Goal: Information Seeking & Learning: Learn about a topic

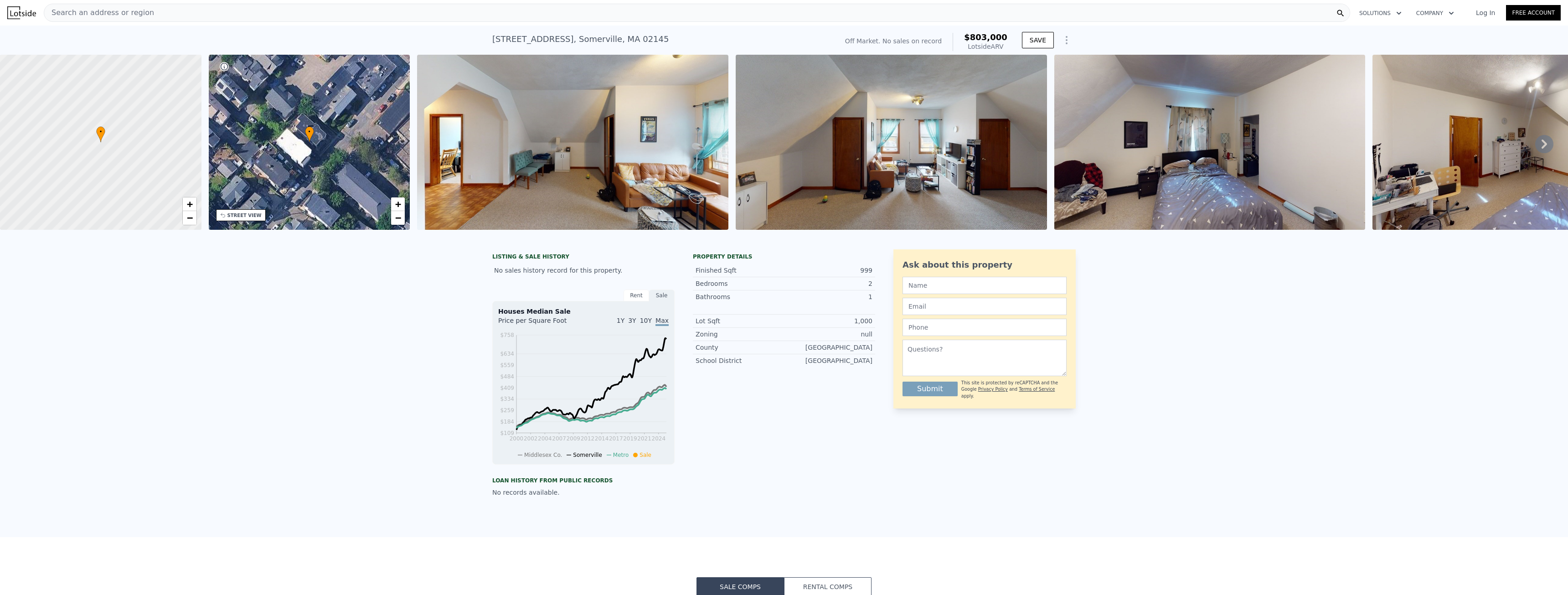
click at [1078, 10] on div "Search an address or region" at bounding box center [697, 13] width 1306 height 18
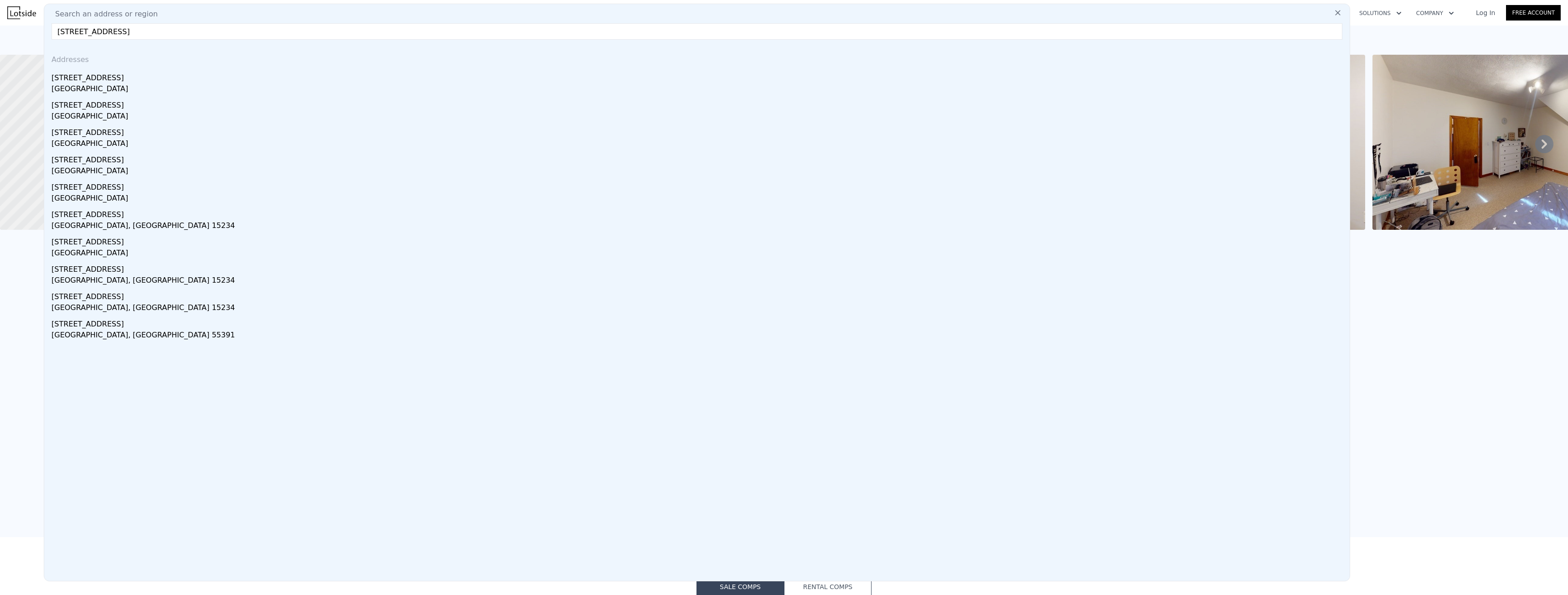
click at [204, 33] on input "[STREET_ADDRESS]" at bounding box center [697, 31] width 1291 height 16
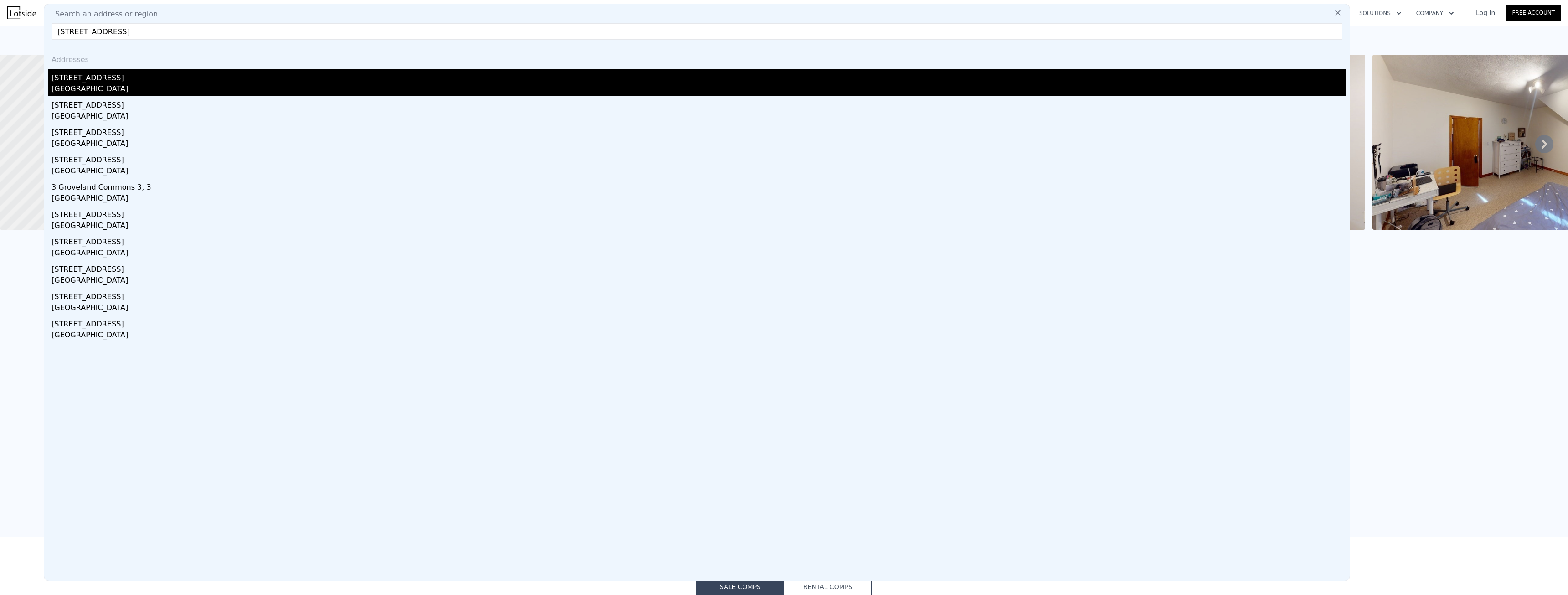
type input "[STREET_ADDRESS]"
click at [201, 83] on div "[STREET_ADDRESS]" at bounding box center [699, 76] width 1295 height 15
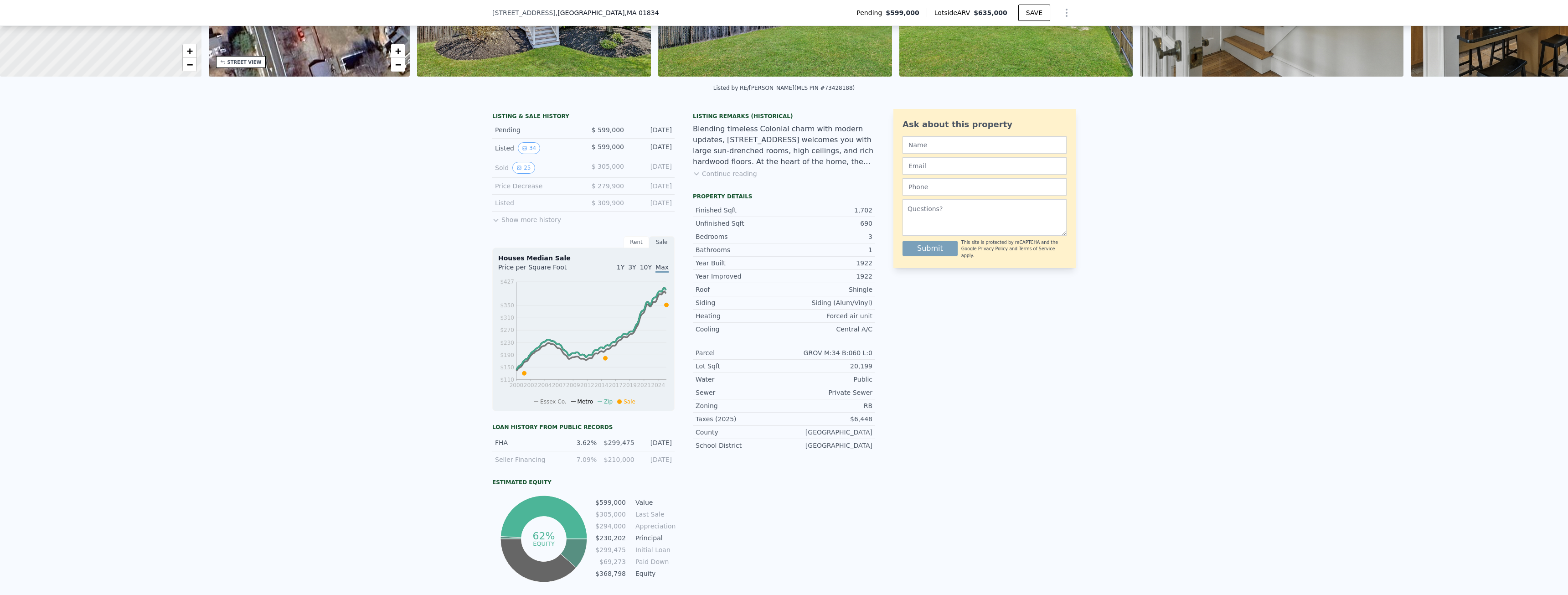
scroll to position [133, 0]
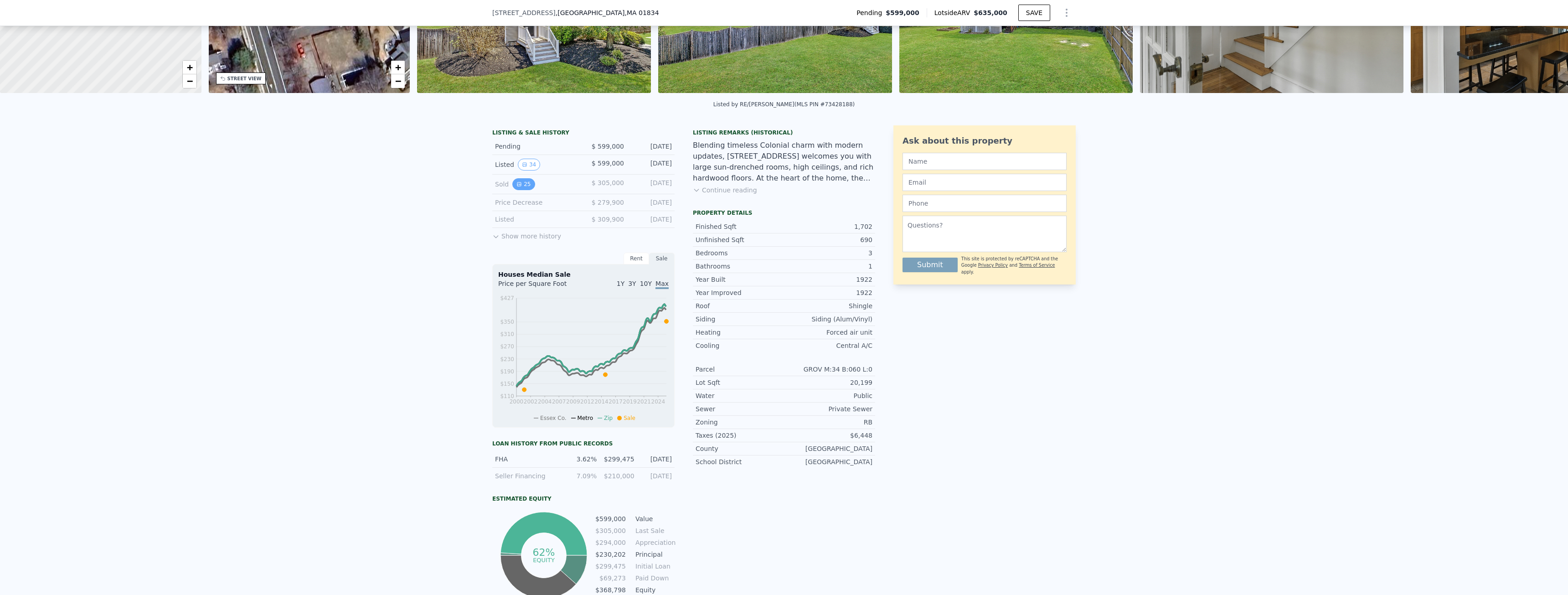
click at [520, 190] on button "25" at bounding box center [523, 184] width 23 height 12
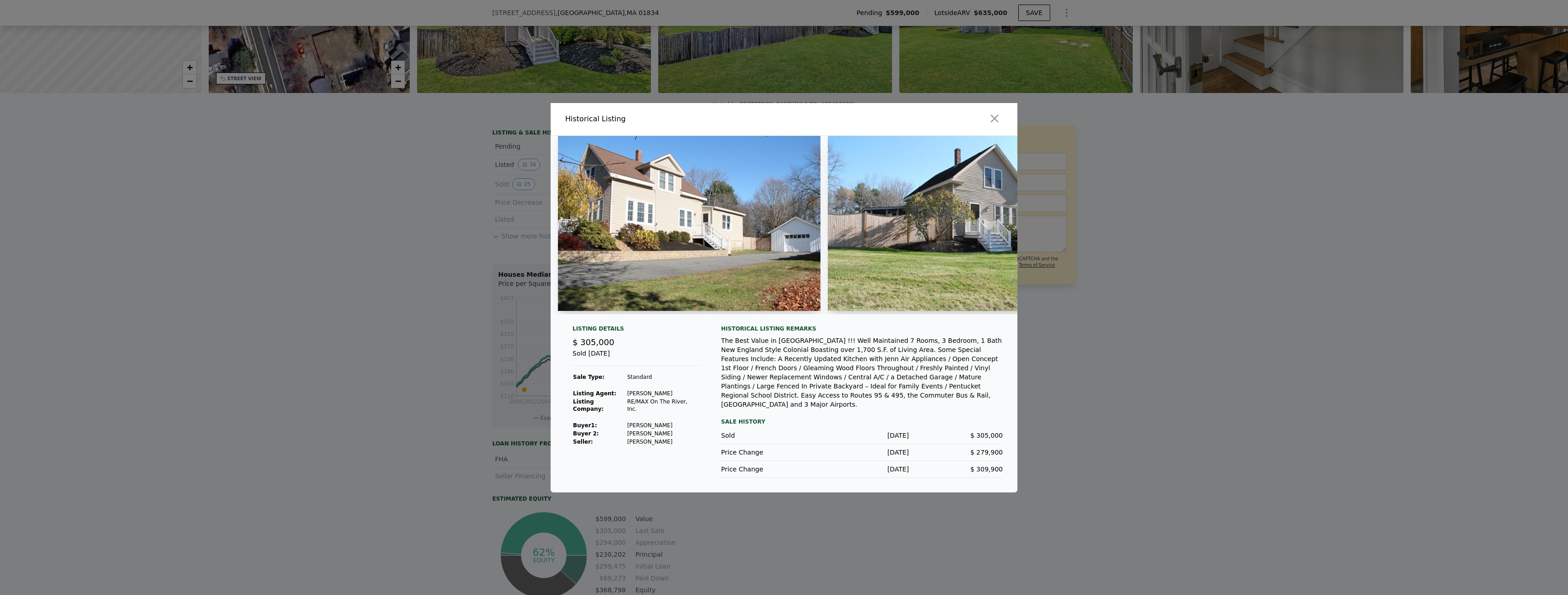
click at [736, 220] on img at bounding box center [689, 224] width 262 height 175
click at [917, 235] on img at bounding box center [959, 224] width 262 height 175
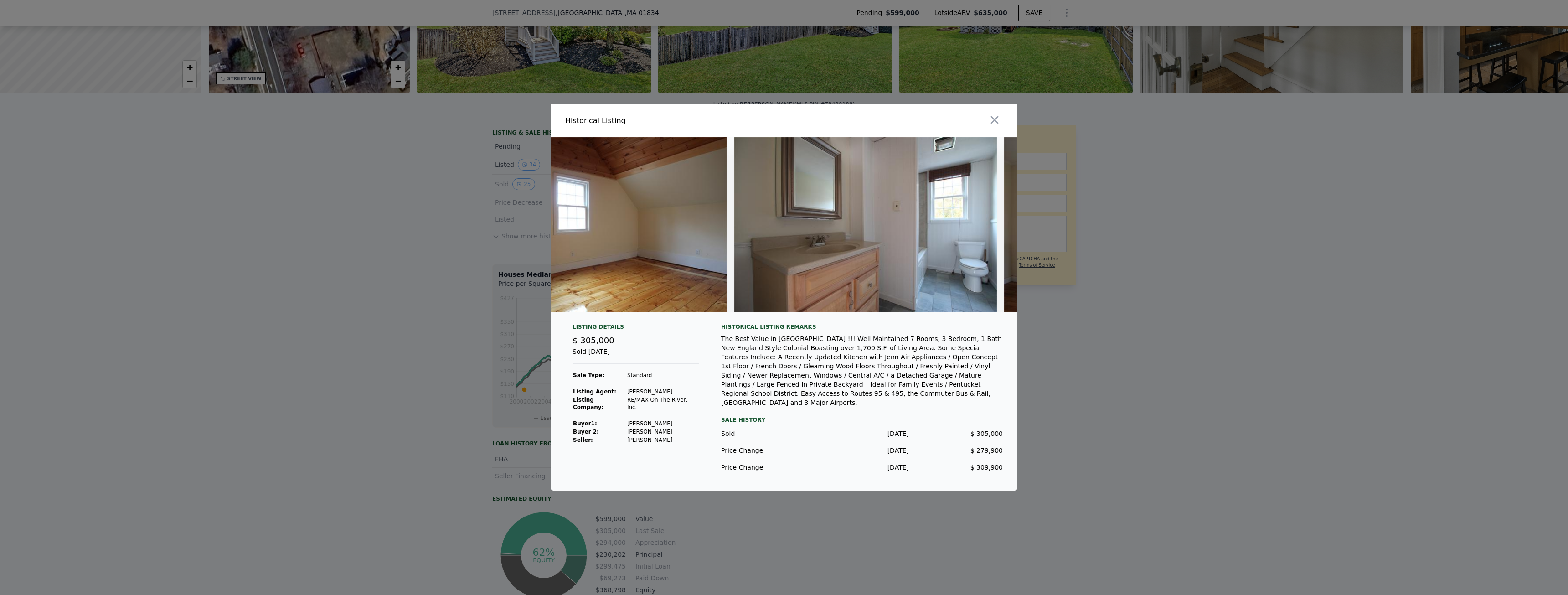
scroll to position [0, 5678]
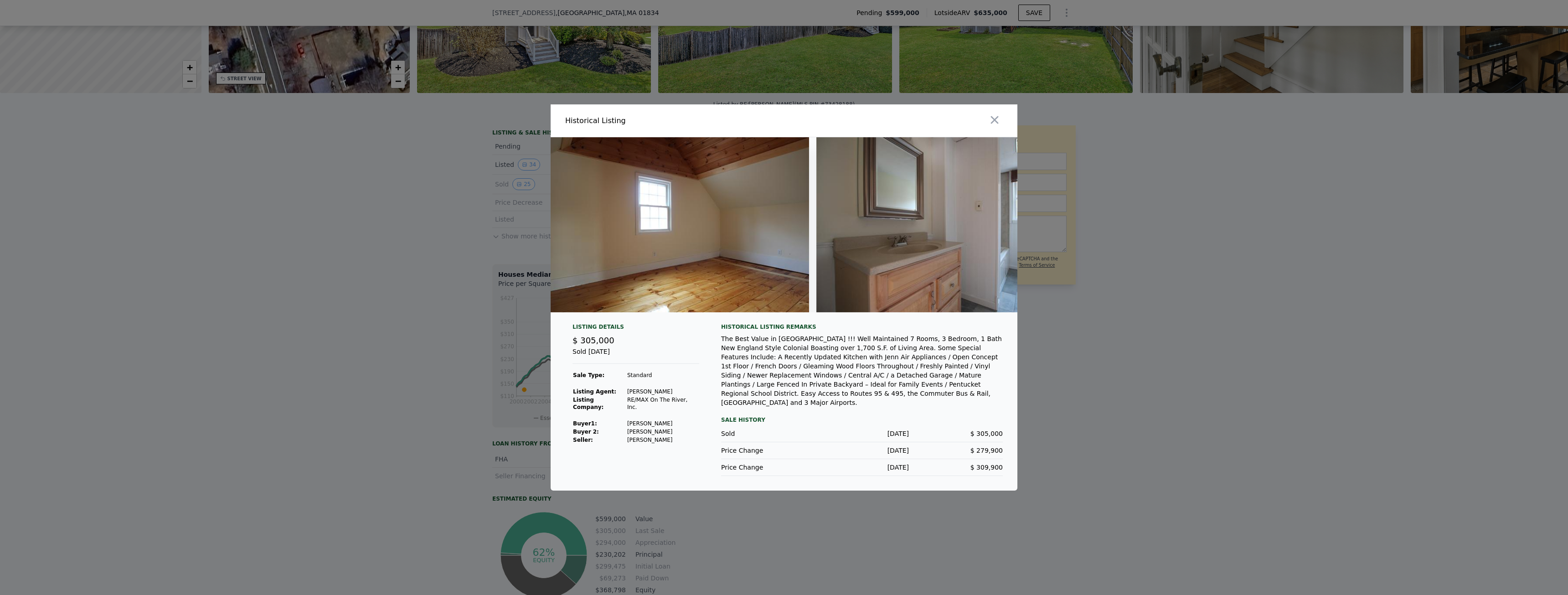
click at [906, 286] on img at bounding box center [947, 225] width 262 height 175
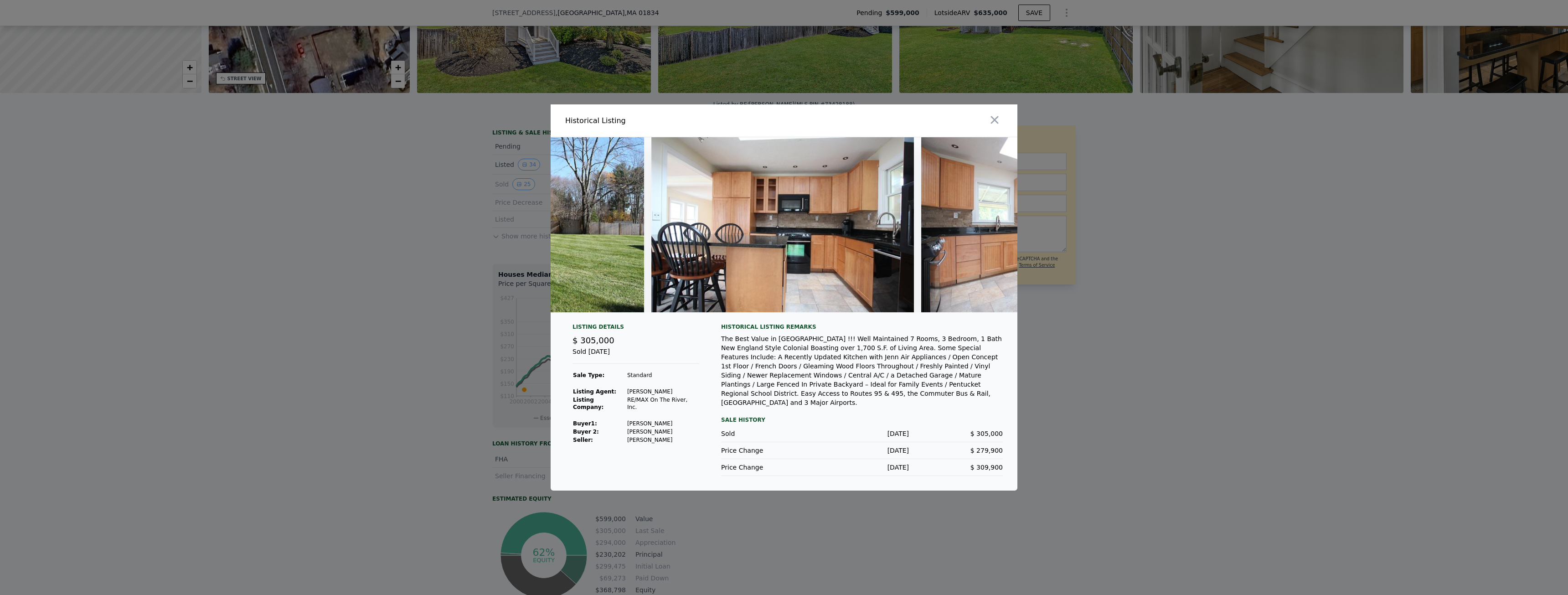
scroll to position [0, 1279]
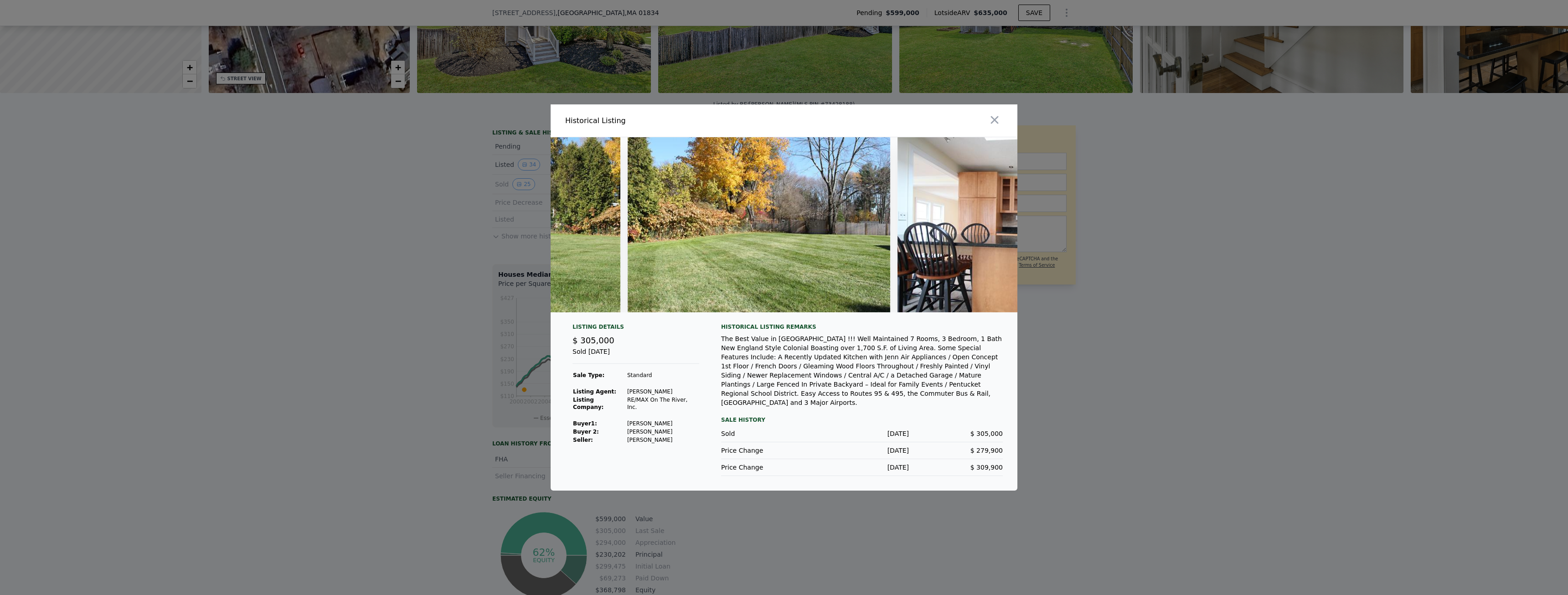
click at [787, 277] on img at bounding box center [758, 225] width 262 height 175
click at [786, 277] on img at bounding box center [758, 225] width 262 height 175
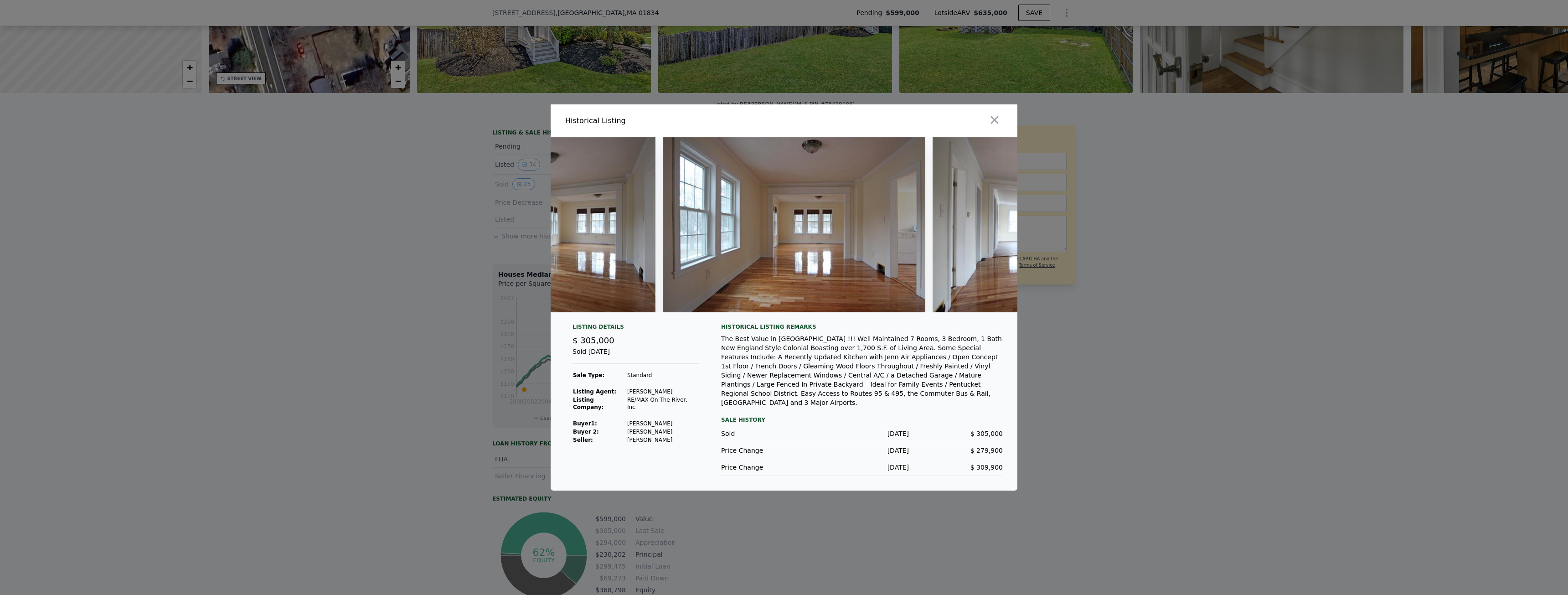
scroll to position [0, 3188]
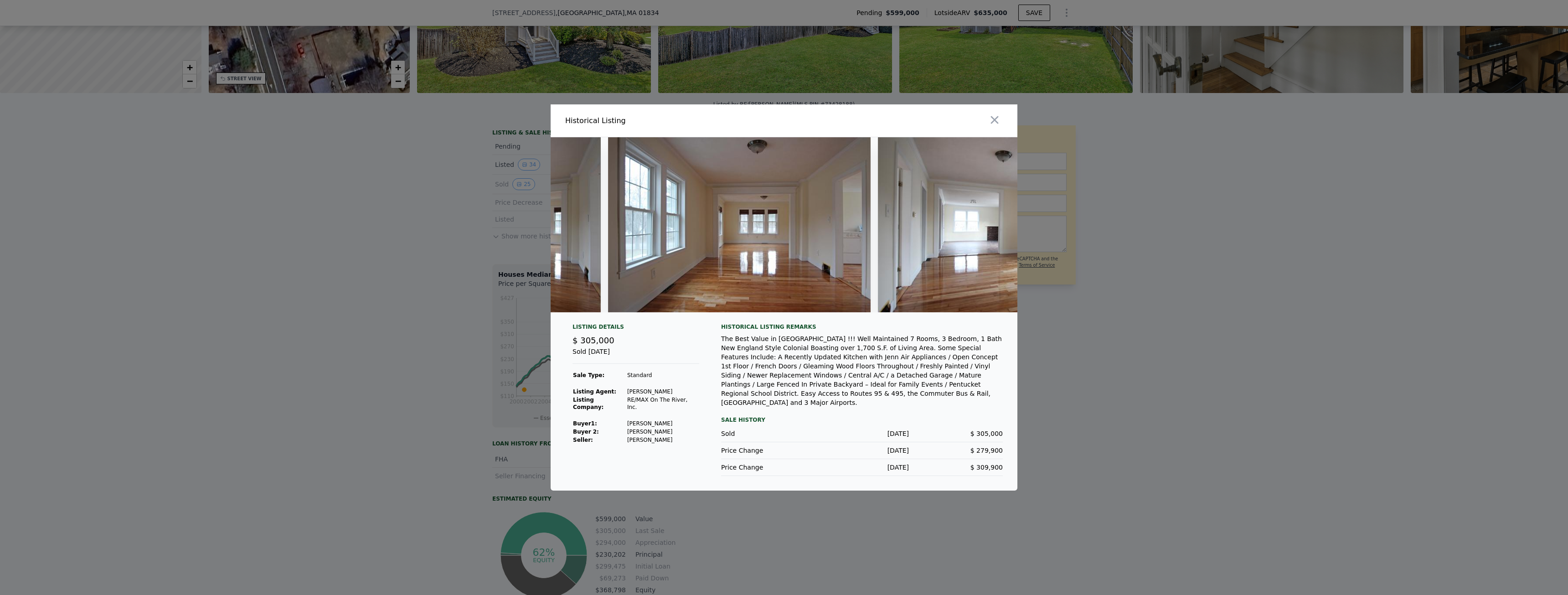
click at [866, 290] on img at bounding box center [739, 225] width 262 height 175
click at [813, 253] on img at bounding box center [739, 225] width 262 height 175
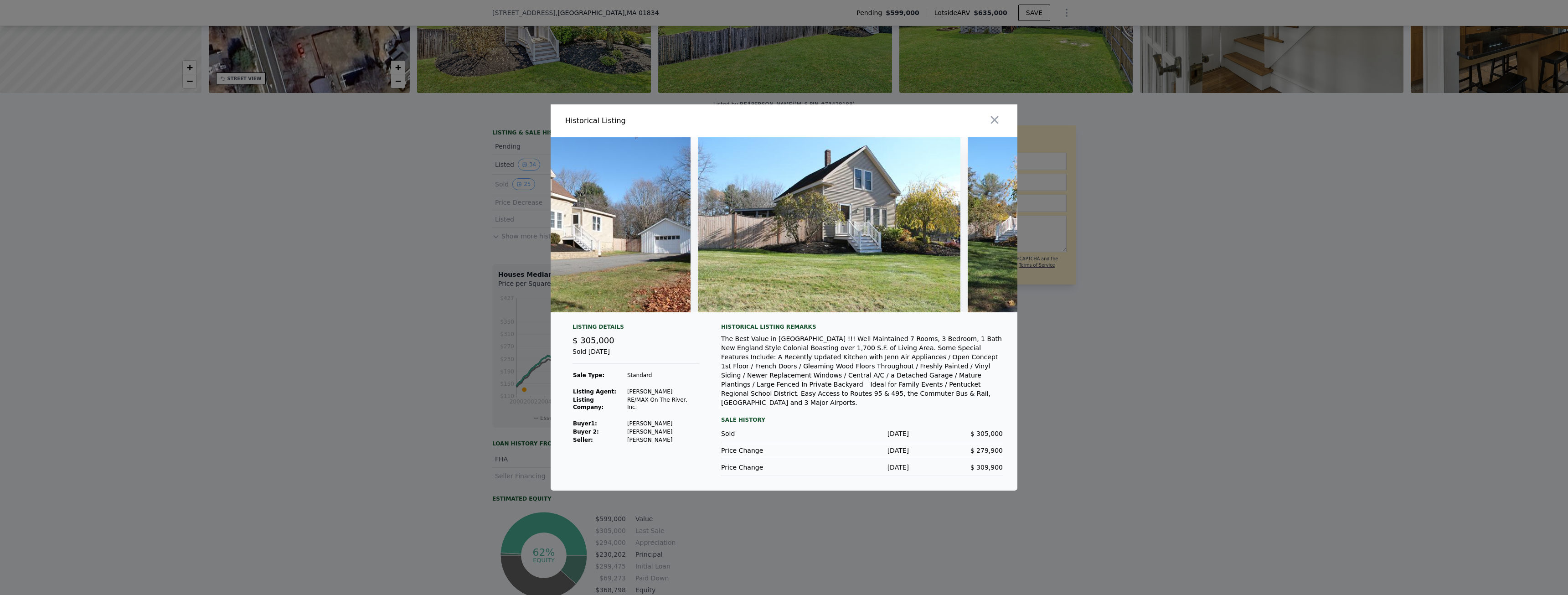
scroll to position [0, 0]
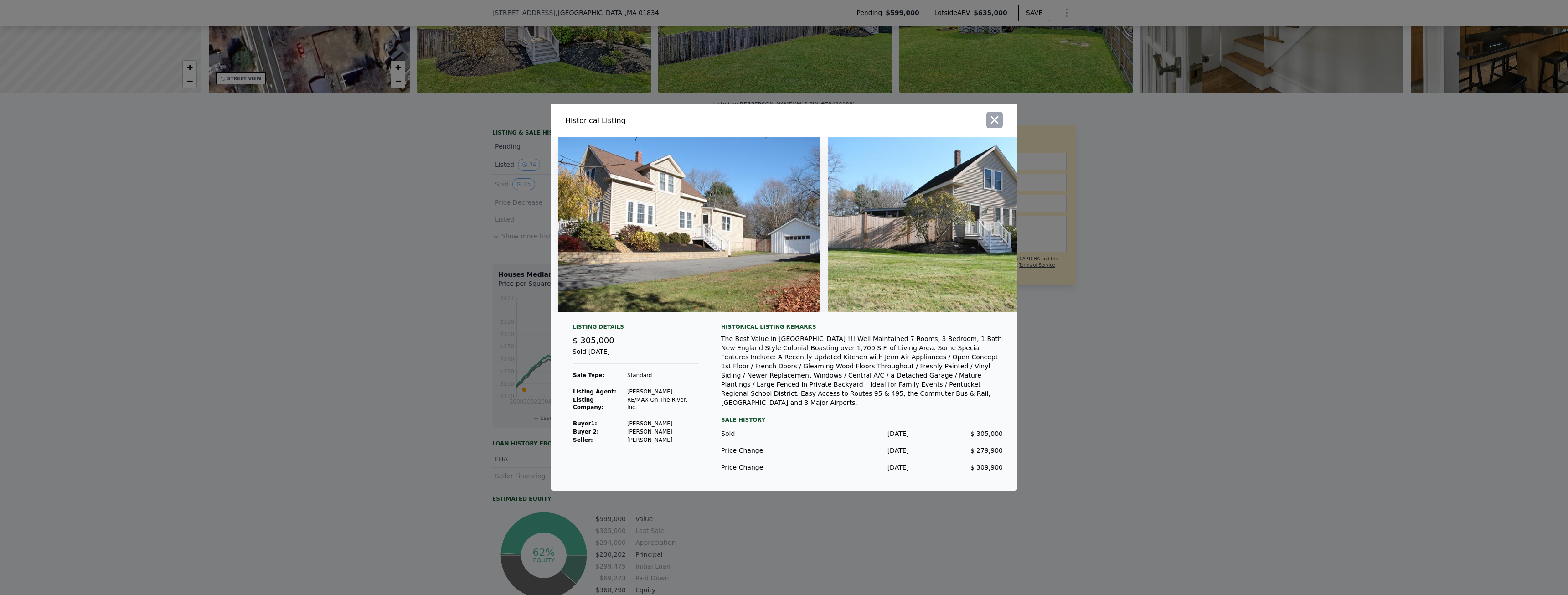
click at [1000, 124] on icon "button" at bounding box center [994, 119] width 13 height 13
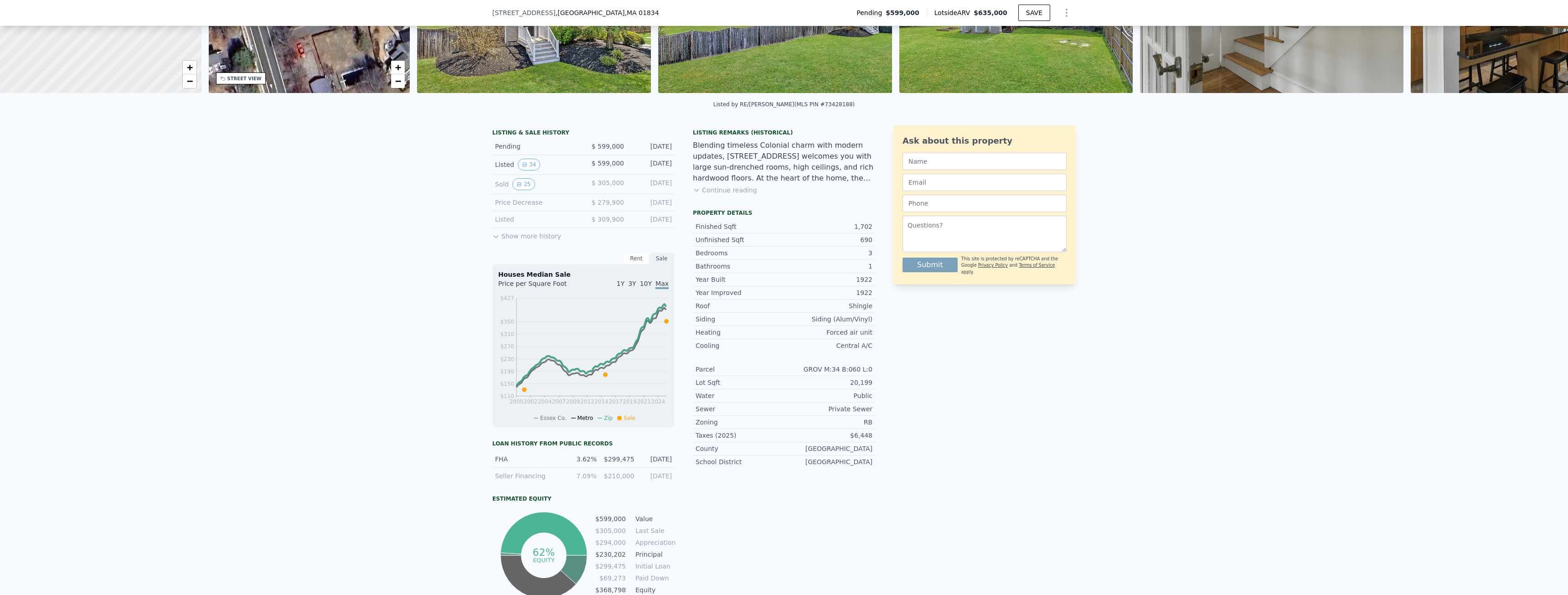
click at [497, 241] on button "Show more history" at bounding box center [527, 234] width 69 height 13
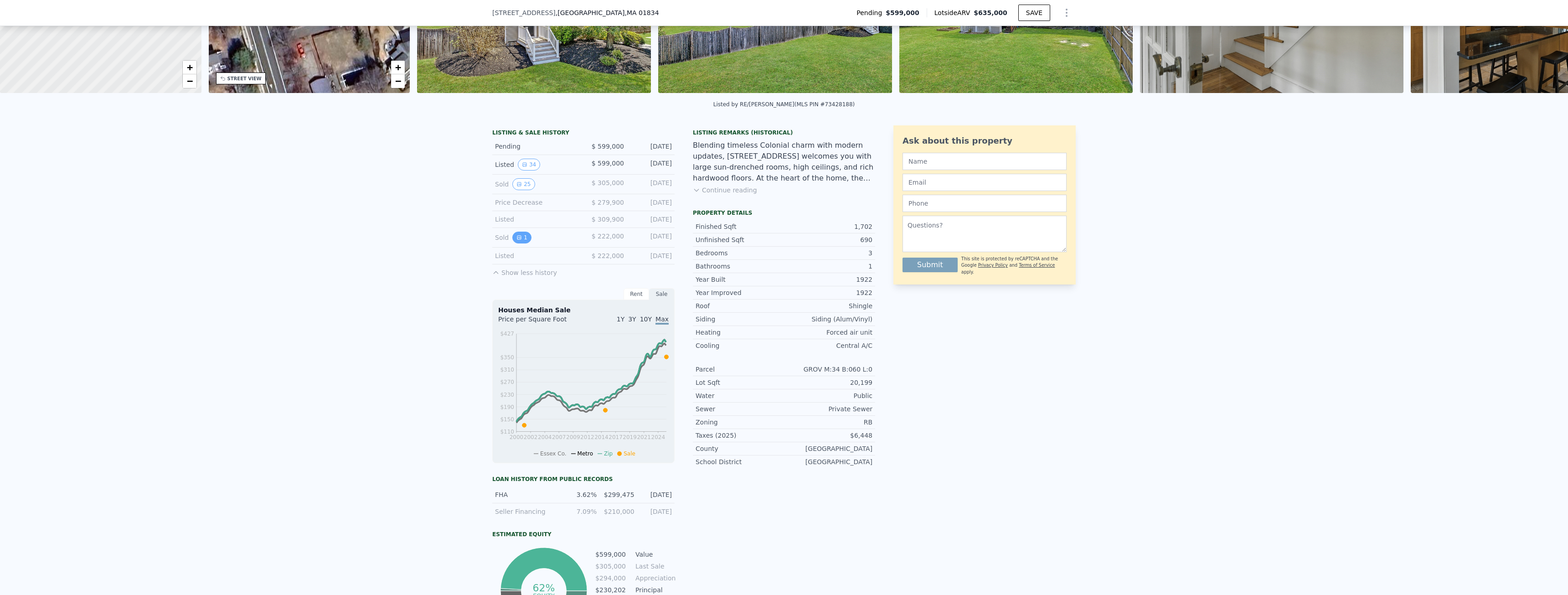
click at [520, 244] on button "1" at bounding box center [522, 237] width 19 height 12
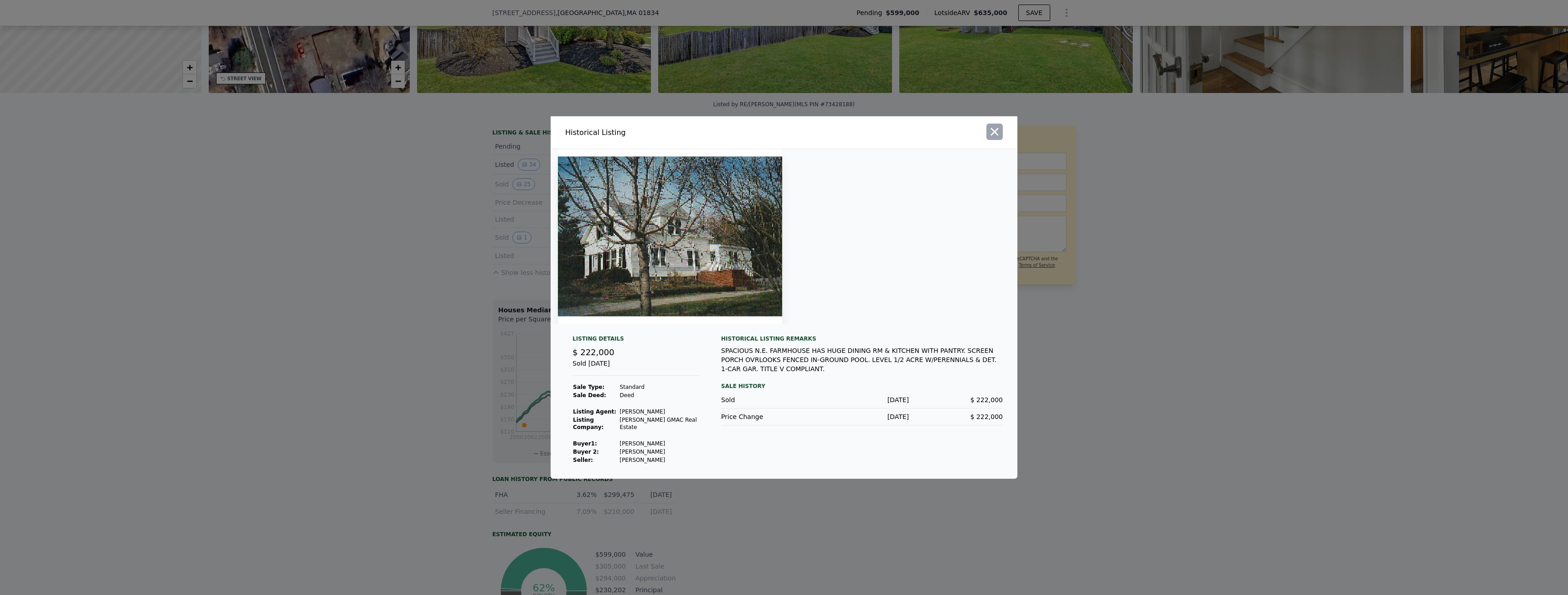
click at [999, 132] on icon "button" at bounding box center [994, 132] width 13 height 13
